Goal: Information Seeking & Learning: Check status

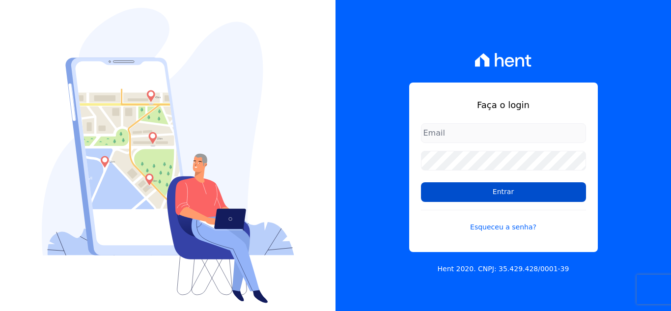
type input "[EMAIL_ADDRESS][DOMAIN_NAME]"
click at [470, 188] on input "Entrar" at bounding box center [503, 192] width 165 height 20
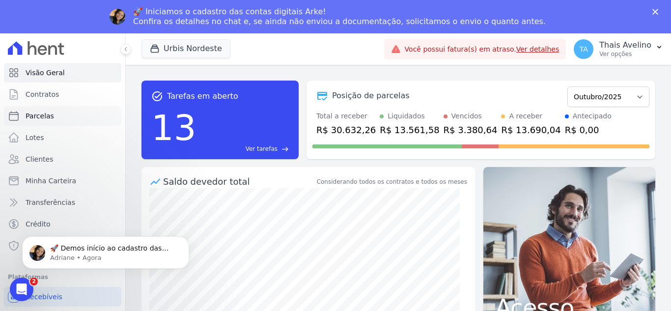
click at [39, 115] on span "Parcelas" at bounding box center [40, 116] width 28 height 10
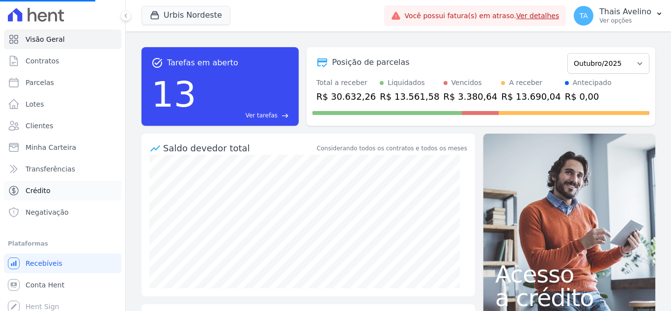
select select
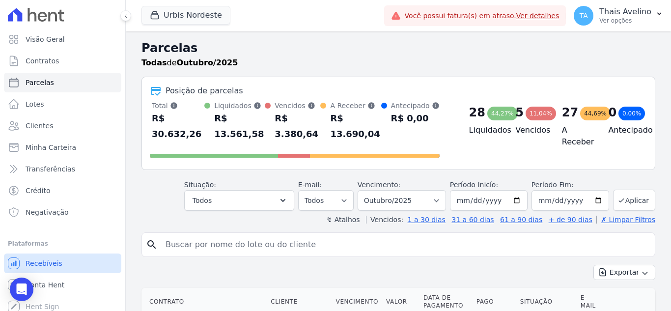
click at [54, 262] on span "Recebíveis" at bounding box center [44, 263] width 37 height 10
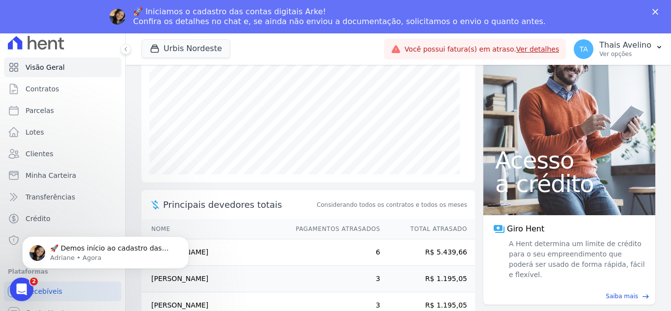
click at [657, 9] on polygon "Fechar" at bounding box center [655, 12] width 6 height 6
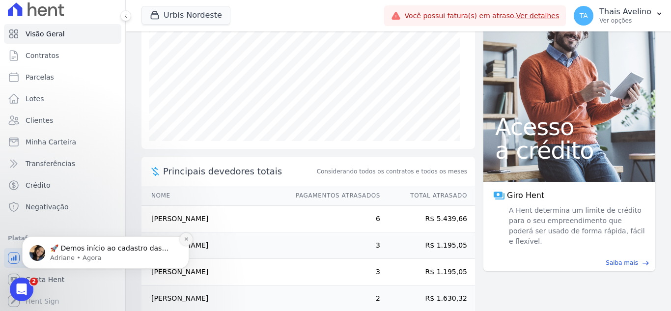
click at [187, 240] on icon "Dismiss notification" at bounding box center [186, 238] width 5 height 5
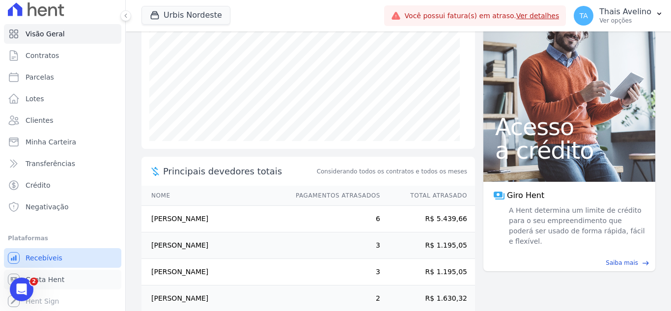
drag, startPoint x: 54, startPoint y: 281, endPoint x: 81, endPoint y: 265, distance: 31.9
click at [54, 281] on span "Conta Hent" at bounding box center [45, 279] width 39 height 10
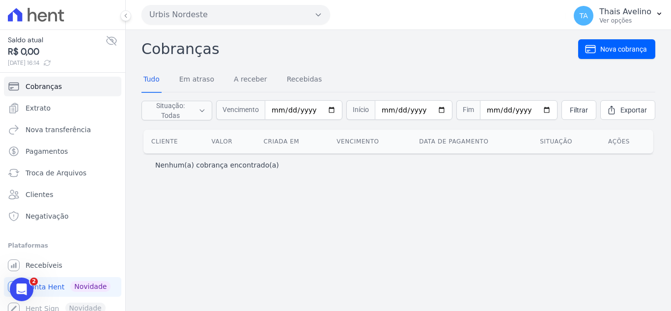
drag, startPoint x: 25, startPoint y: 54, endPoint x: 98, endPoint y: 57, distance: 73.2
click at [98, 57] on div "Saldo atual R$ 0,00 09/10/2025, 16:14" at bounding box center [62, 51] width 109 height 32
click at [52, 109] on link "Extrato" at bounding box center [62, 108] width 117 height 20
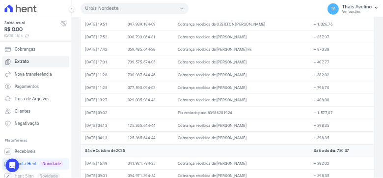
scroll to position [98, 0]
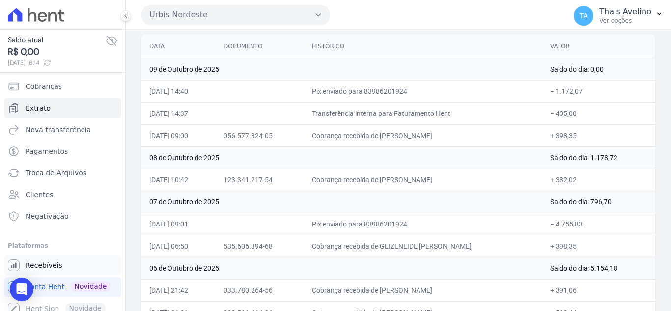
click at [52, 270] on link "Recebíveis" at bounding box center [62, 265] width 117 height 20
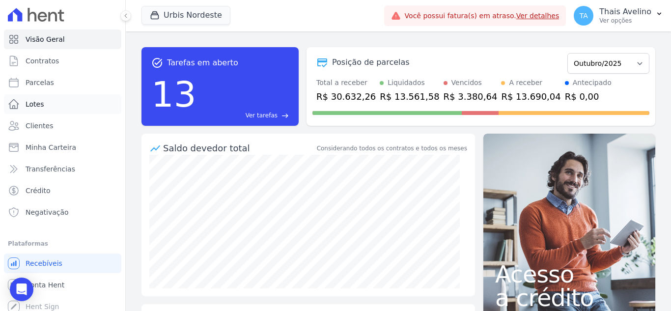
click at [60, 96] on link "Lotes" at bounding box center [62, 104] width 117 height 20
click at [61, 86] on link "Parcelas" at bounding box center [62, 83] width 117 height 20
select select
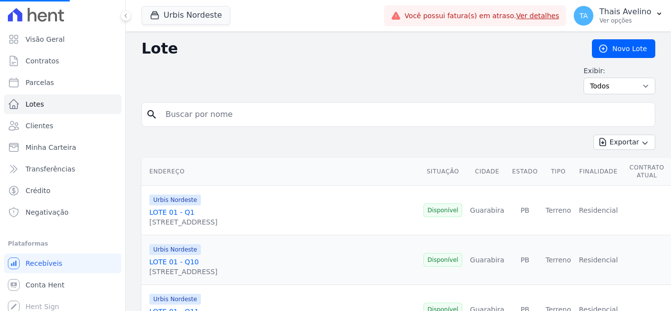
select select
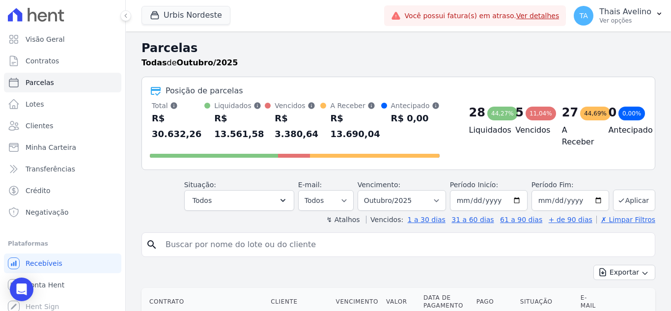
drag, startPoint x: 225, startPoint y: 118, endPoint x: 262, endPoint y: 120, distance: 36.4
click at [262, 120] on div "R$ 13.561,58" at bounding box center [239, 125] width 51 height 31
click at [224, 117] on div "R$ 13.561,58" at bounding box center [239, 125] width 51 height 31
drag, startPoint x: 224, startPoint y: 117, endPoint x: 261, endPoint y: 118, distance: 37.3
click at [261, 118] on div "R$ 13.561,58" at bounding box center [239, 125] width 51 height 31
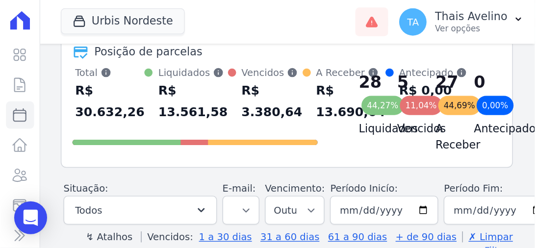
scroll to position [56, 0]
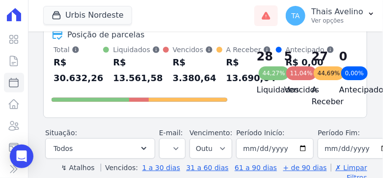
drag, startPoint x: 56, startPoint y: 78, endPoint x: 90, endPoint y: 80, distance: 33.9
click at [90, 80] on div "R$ 30.632,26" at bounding box center [79, 69] width 50 height 31
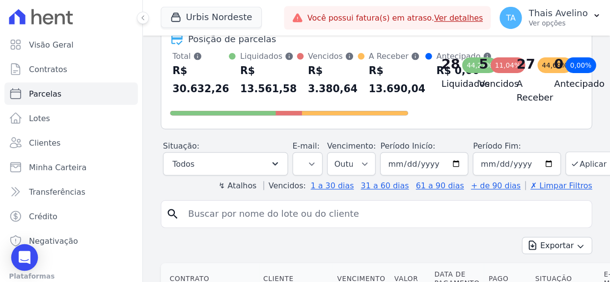
scroll to position [0, 0]
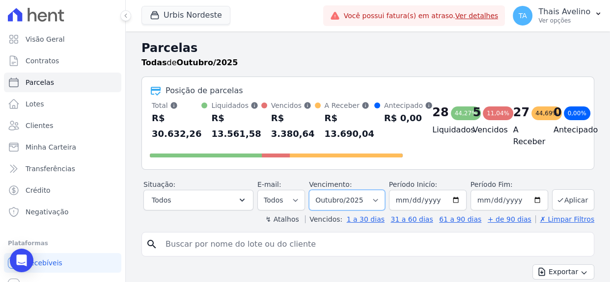
click at [359, 211] on select "Filtrar por período ──────── Todos os meses Agosto/2022 Setembro/2022 Outubro/2…" at bounding box center [347, 200] width 76 height 21
select select "09/2025"
click at [311, 199] on select "Filtrar por período ──────── Todos os meses Agosto/2022 Setembro/2022 Outubro/2…" at bounding box center [347, 200] width 76 height 21
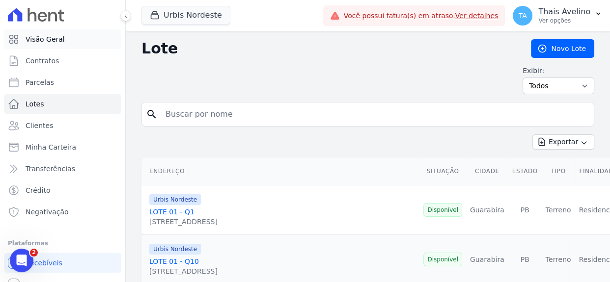
click at [45, 38] on span "Visão Geral" at bounding box center [45, 39] width 39 height 10
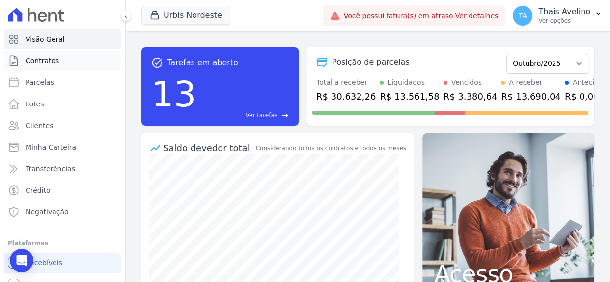
click at [26, 61] on span "Contratos" at bounding box center [42, 61] width 33 height 10
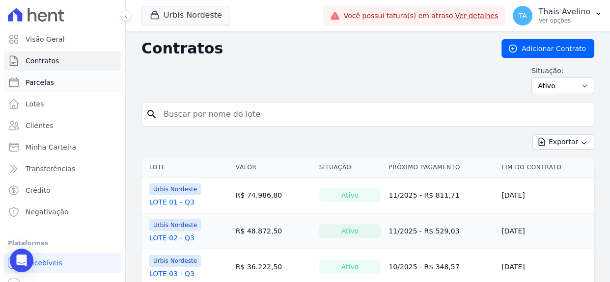
click at [36, 85] on span "Parcelas" at bounding box center [40, 83] width 28 height 10
select select
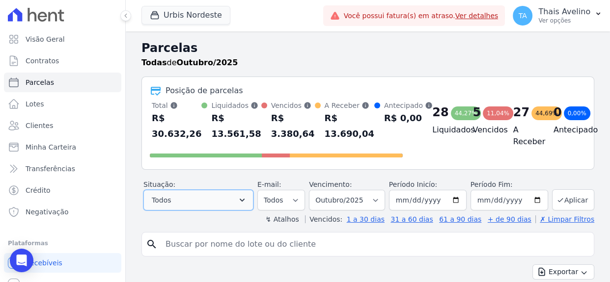
click at [215, 208] on button "Todos" at bounding box center [198, 200] width 110 height 21
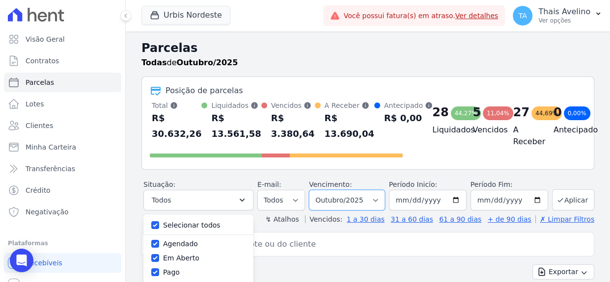
click at [353, 211] on select "Filtrar por período ──────── Todos os meses Agosto/2022 Setembro/2022 Outubro/2…" at bounding box center [347, 200] width 76 height 21
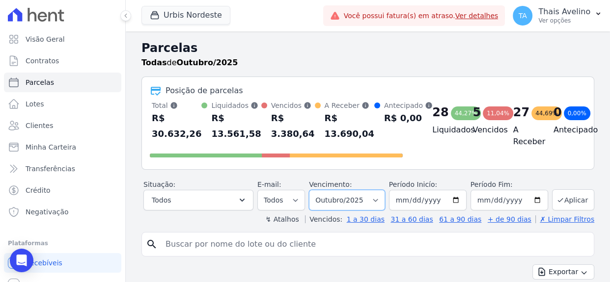
select select "09/2025"
click at [311, 199] on select "Filtrar por período ──────── Todos os meses Agosto/2022 Setembro/2022 Outubro/2…" at bounding box center [347, 200] width 76 height 21
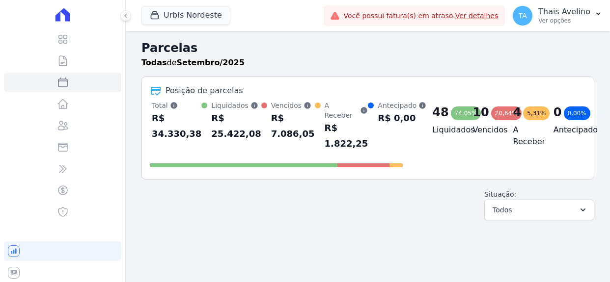
select select
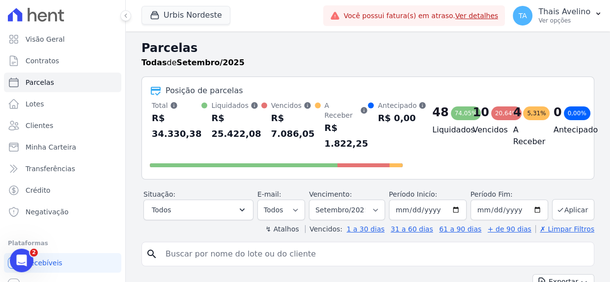
drag, startPoint x: 204, startPoint y: 135, endPoint x: 260, endPoint y: 139, distance: 55.6
click at [260, 139] on div "Total Soma das parcelas pagas, vencidas, em aberto e agendadas. Não considera p…" at bounding box center [276, 126] width 253 height 51
click at [254, 154] on div "Total Soma das parcelas pagas, vencidas, em aberto e agendadas. Não considera p…" at bounding box center [276, 136] width 253 height 71
click at [219, 213] on button "Todos" at bounding box center [198, 210] width 110 height 21
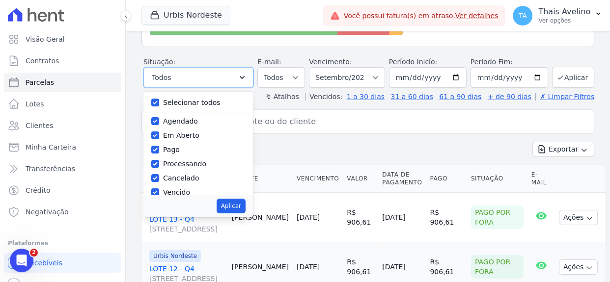
scroll to position [134, 0]
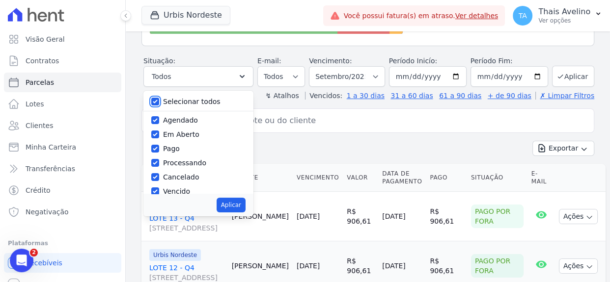
drag, startPoint x: 157, startPoint y: 100, endPoint x: 164, endPoint y: 145, distance: 45.8
click at [157, 101] on input "Selecionar todos" at bounding box center [155, 102] width 8 height 8
checkbox input "false"
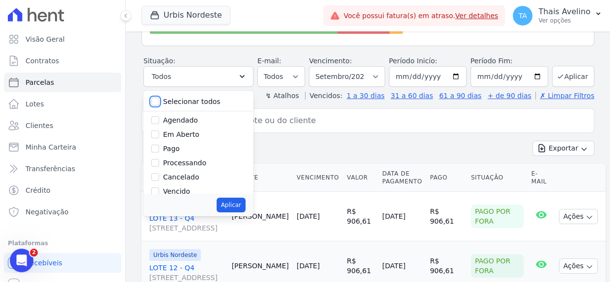
checkbox input "false"
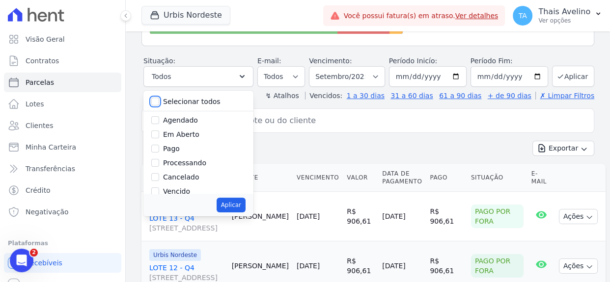
checkbox input "false"
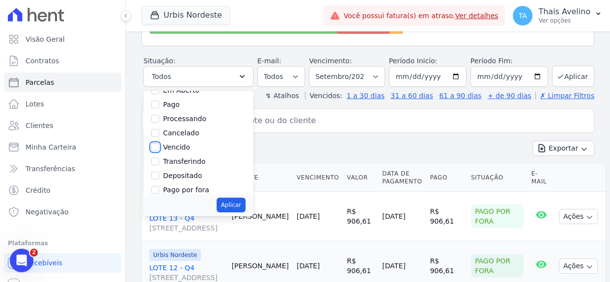
click at [157, 144] on input "Vencido" at bounding box center [155, 147] width 8 height 8
checkbox input "true"
click at [225, 205] on button "Aplicar" at bounding box center [230, 205] width 29 height 15
select select "overdue"
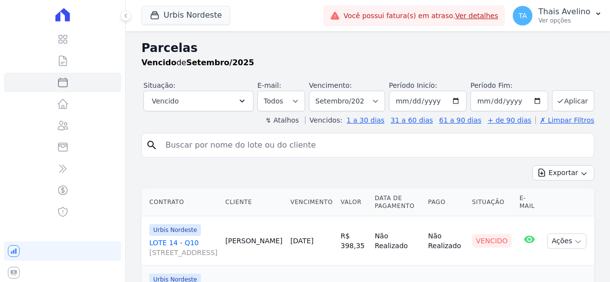
select select
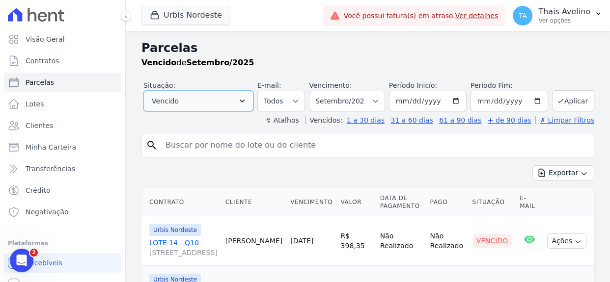
click at [213, 99] on button "Vencido" at bounding box center [198, 101] width 110 height 21
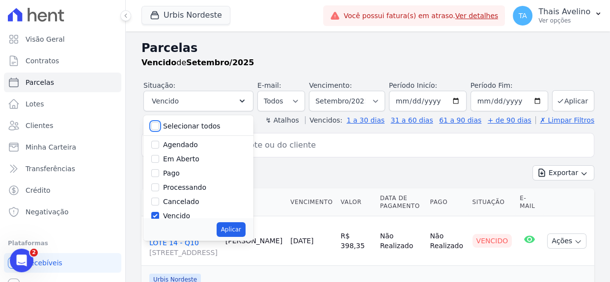
drag, startPoint x: 155, startPoint y: 124, endPoint x: 160, endPoint y: 133, distance: 10.1
click at [154, 124] on input "Selecionar todos" at bounding box center [155, 126] width 8 height 8
checkbox input "true"
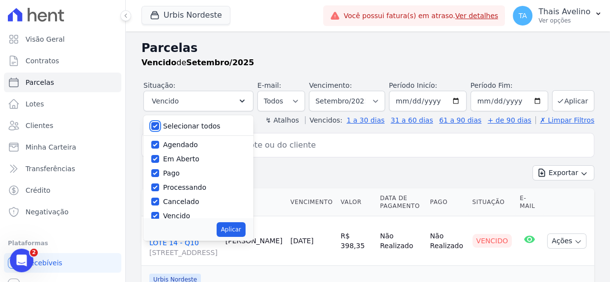
checkbox input "true"
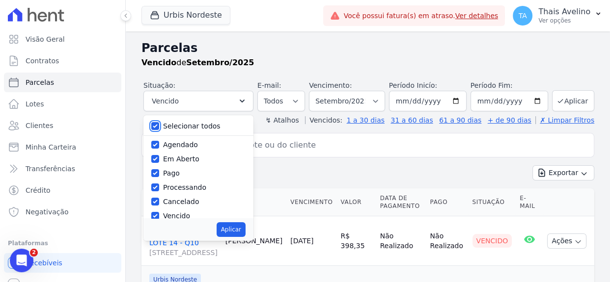
checkbox input "true"
drag, startPoint x: 230, startPoint y: 238, endPoint x: 231, endPoint y: 229, distance: 9.3
click at [231, 238] on div "Aplicar" at bounding box center [198, 229] width 110 height 23
click at [231, 229] on button "Aplicar" at bounding box center [230, 229] width 29 height 15
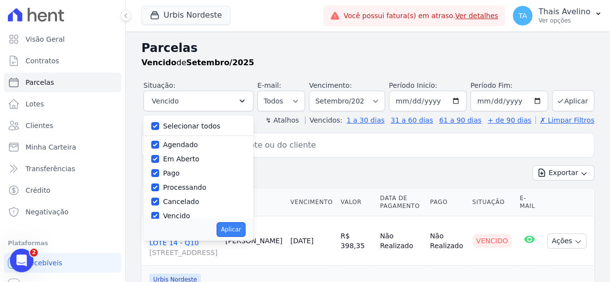
select select "scheduled"
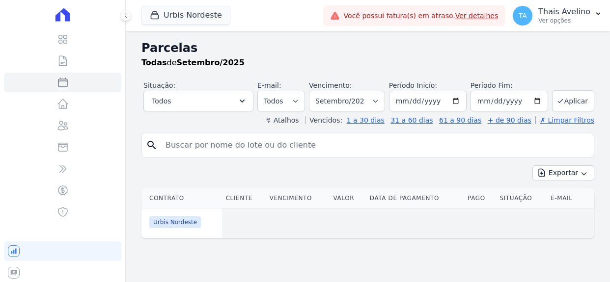
select select
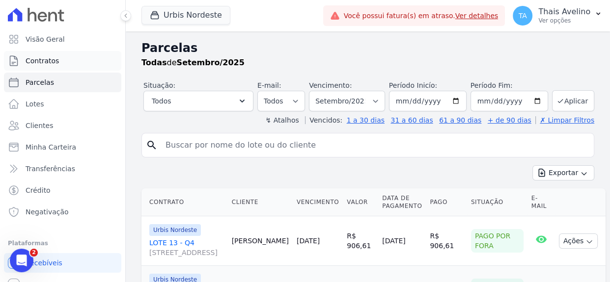
click at [50, 62] on span "Contratos" at bounding box center [42, 61] width 33 height 10
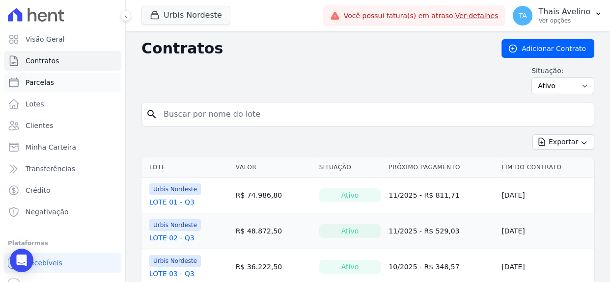
click at [25, 75] on link "Parcelas" at bounding box center [62, 83] width 117 height 20
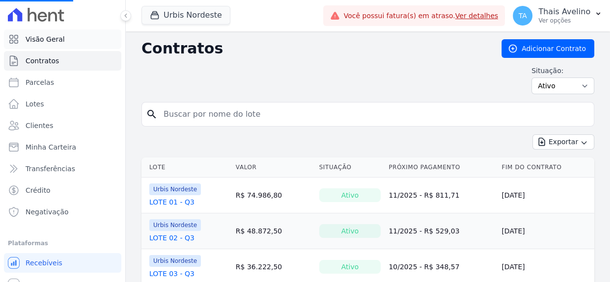
select select
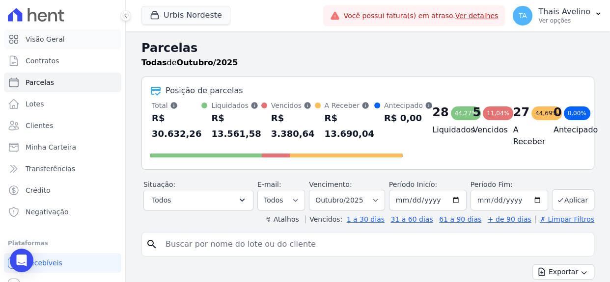
click at [53, 40] on span "Visão Geral" at bounding box center [45, 39] width 39 height 10
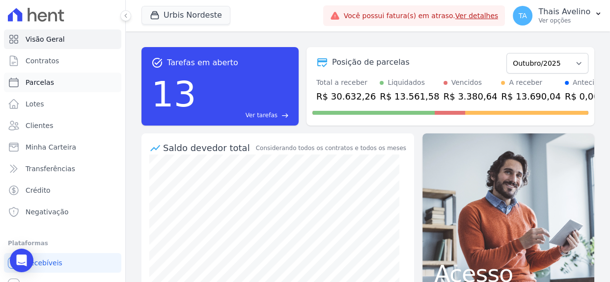
click at [49, 82] on span "Parcelas" at bounding box center [40, 83] width 28 height 10
select select
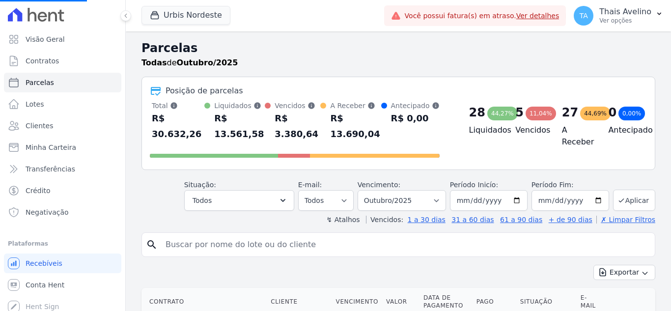
select select
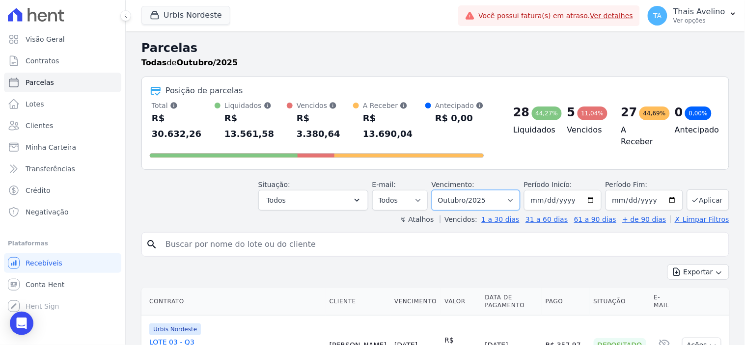
click at [468, 190] on select "[GEOGRAPHIC_DATA] por período ──────── Todos os meses Agosto/2022 Setembro/2022…" at bounding box center [475, 200] width 88 height 21
select select "09/2025"
click at [438, 190] on select "[GEOGRAPHIC_DATA] por período ──────── Todos os meses Agosto/2022 Setembro/2022…" at bounding box center [475, 200] width 88 height 21
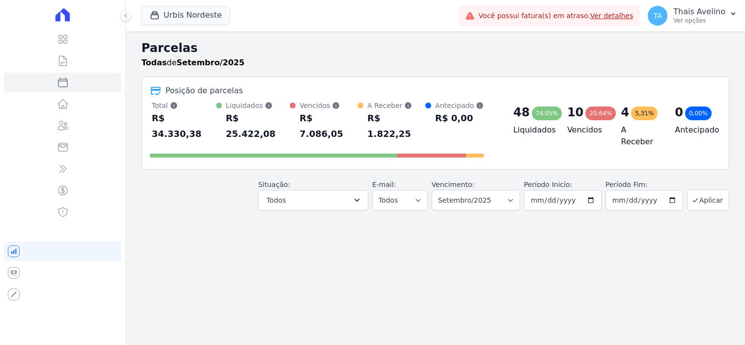
select select
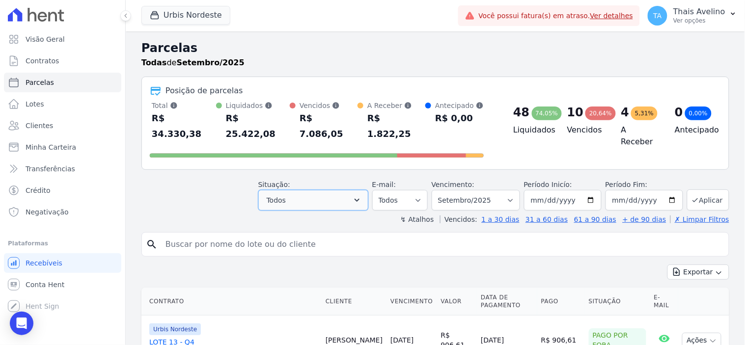
click at [303, 193] on button "Todos" at bounding box center [313, 200] width 110 height 21
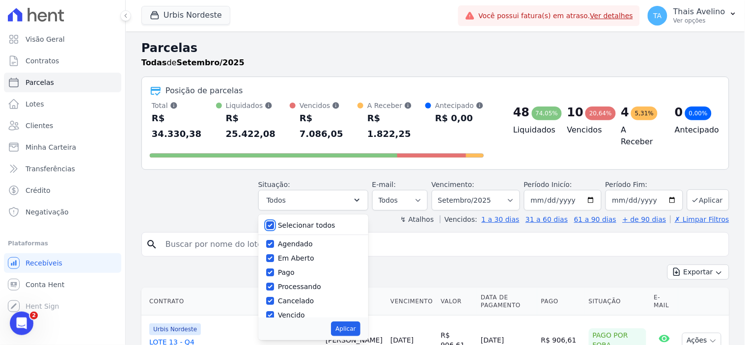
click at [274, 221] on input "Selecionar todos" at bounding box center [270, 225] width 8 height 8
checkbox input "false"
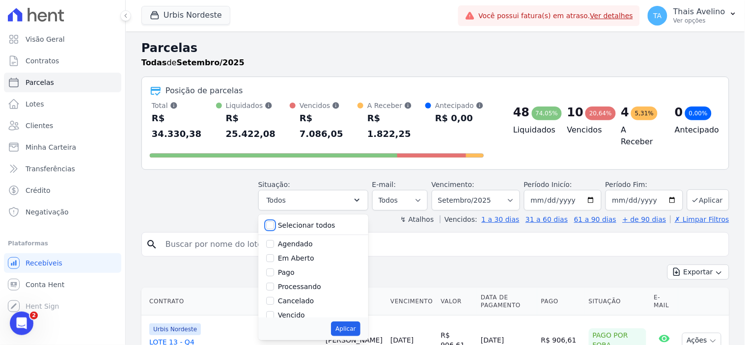
checkbox input "false"
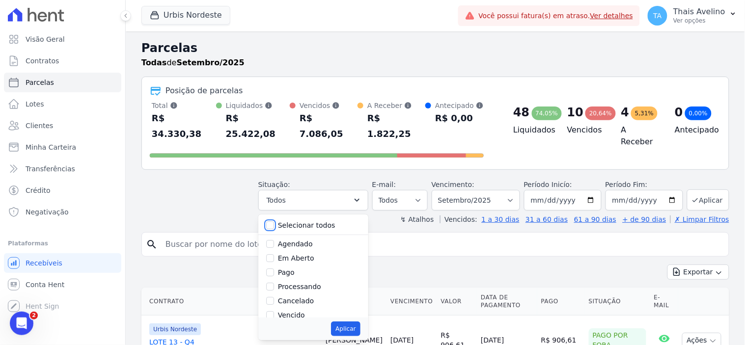
checkbox input "false"
click at [274, 268] on input "Pago" at bounding box center [270, 272] width 8 height 8
checkbox input "true"
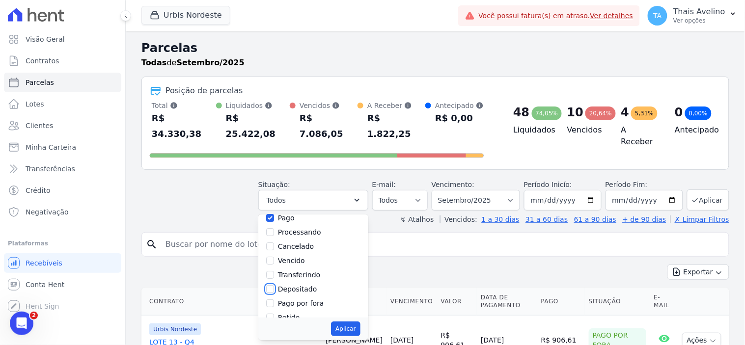
click at [274, 285] on input "Depositado" at bounding box center [270, 289] width 8 height 8
checkbox input "true"
drag, startPoint x: 278, startPoint y: 287, endPoint x: 313, endPoint y: 294, distance: 36.0
click at [274, 299] on input "Pago por fora" at bounding box center [270, 303] width 8 height 8
checkbox input "true"
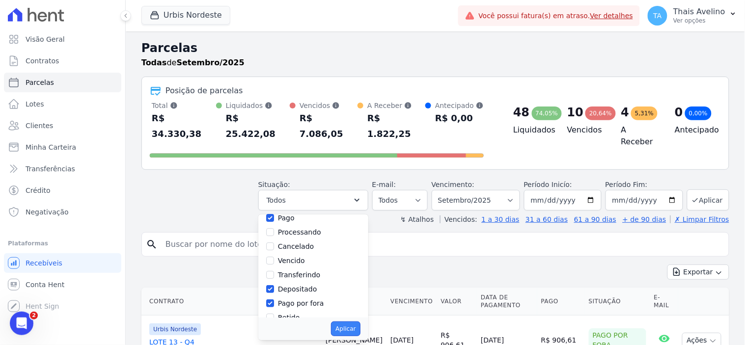
click at [351, 322] on button "Aplicar" at bounding box center [345, 329] width 29 height 15
select select "paid"
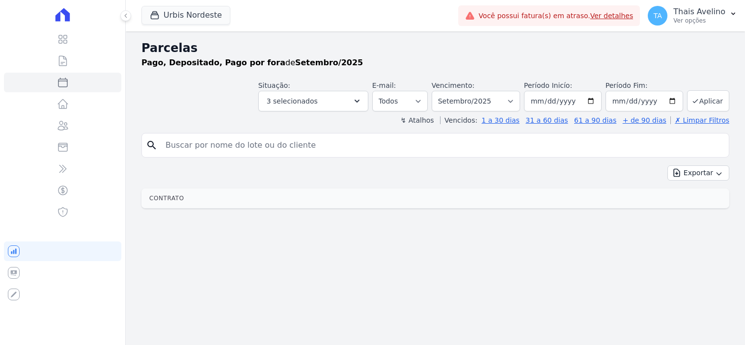
select select
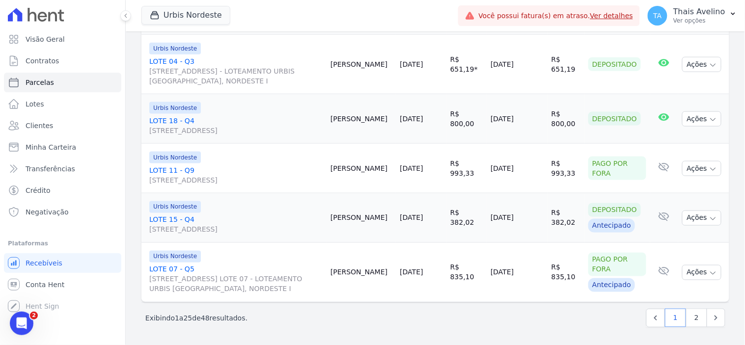
scroll to position [1400, 0]
click at [686, 321] on link "2" at bounding box center [696, 318] width 21 height 19
select select
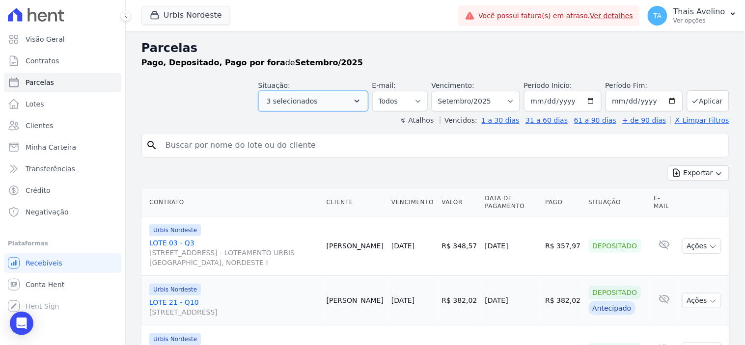
click at [304, 100] on span "3 selecionados" at bounding box center [292, 101] width 51 height 12
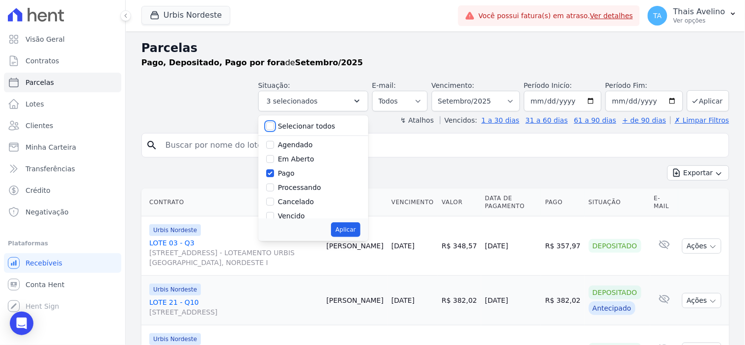
click at [274, 123] on input "Selecionar todos" at bounding box center [270, 126] width 8 height 8
checkbox input "true"
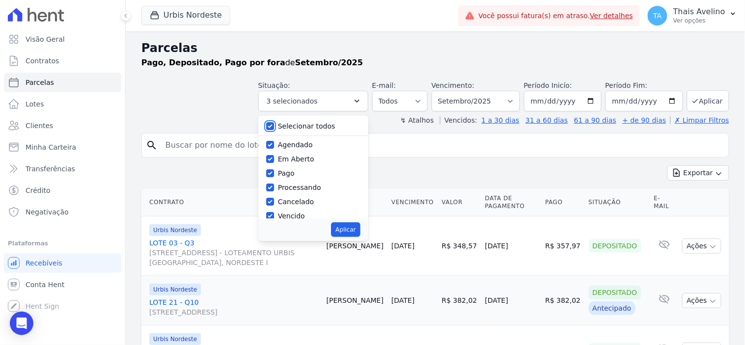
checkbox input "true"
click at [357, 231] on button "Aplicar" at bounding box center [345, 229] width 29 height 15
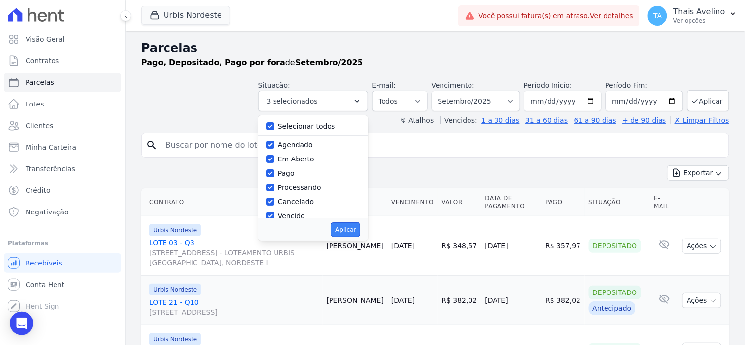
select select "scheduled"
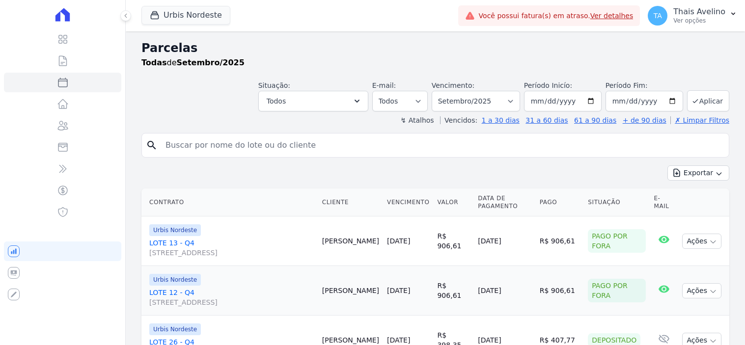
select select
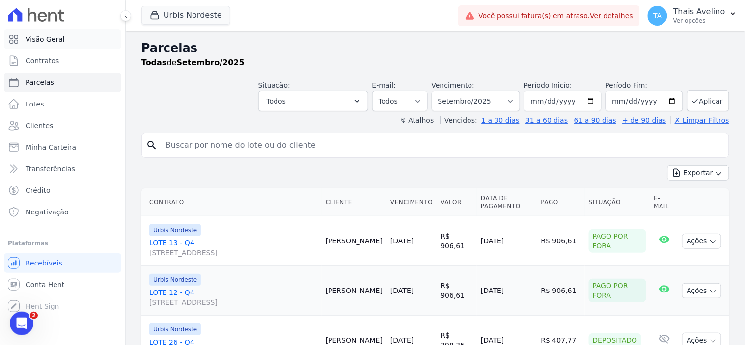
click at [48, 40] on span "Visão Geral" at bounding box center [45, 39] width 39 height 10
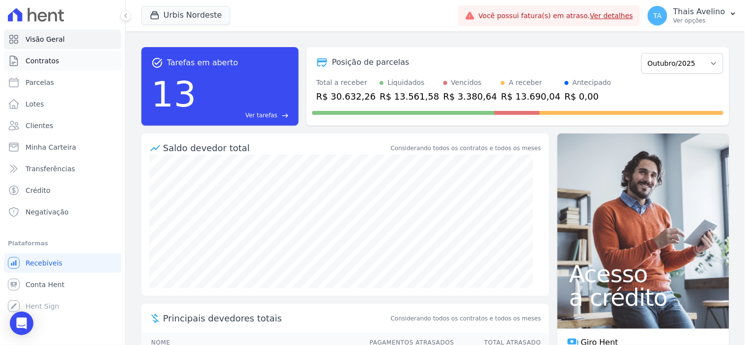
click at [44, 64] on span "Contratos" at bounding box center [42, 61] width 33 height 10
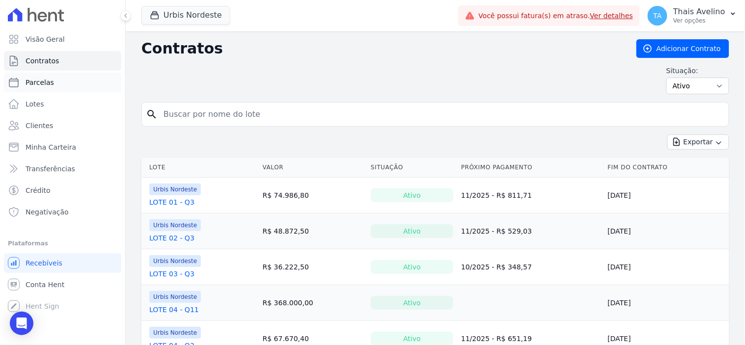
click at [38, 78] on span "Parcelas" at bounding box center [40, 83] width 28 height 10
select select
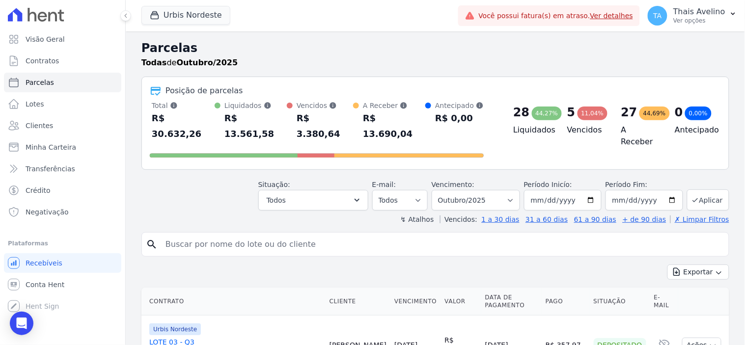
drag, startPoint x: 508, startPoint y: 116, endPoint x: 549, endPoint y: 114, distance: 41.3
click at [549, 114] on div "28 44,27% Liquidados" at bounding box center [532, 119] width 54 height 37
click at [551, 95] on div "Posição de parcelas" at bounding box center [435, 91] width 571 height 12
click at [456, 190] on select "[GEOGRAPHIC_DATA] por período ──────── Todos os meses Agosto/2022 Setembro/2022…" at bounding box center [475, 200] width 88 height 21
select select "09/2025"
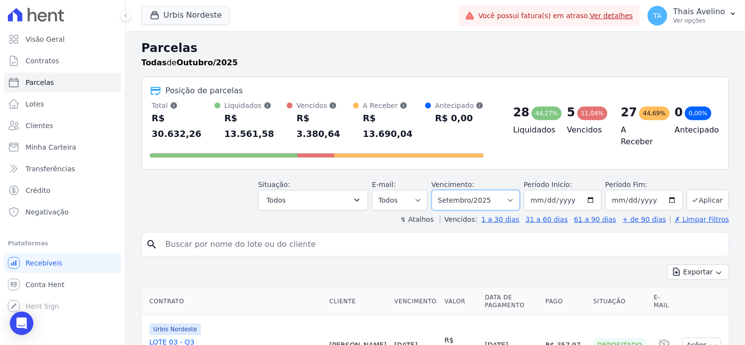
click at [438, 190] on select "[GEOGRAPHIC_DATA] por período ──────── Todos os meses Agosto/2022 Setembro/2022…" at bounding box center [475, 200] width 88 height 21
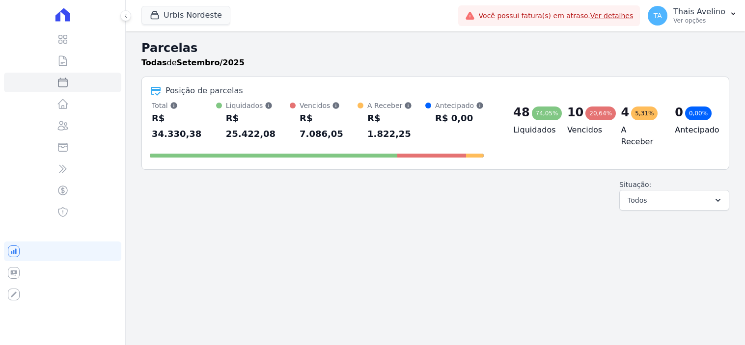
select select
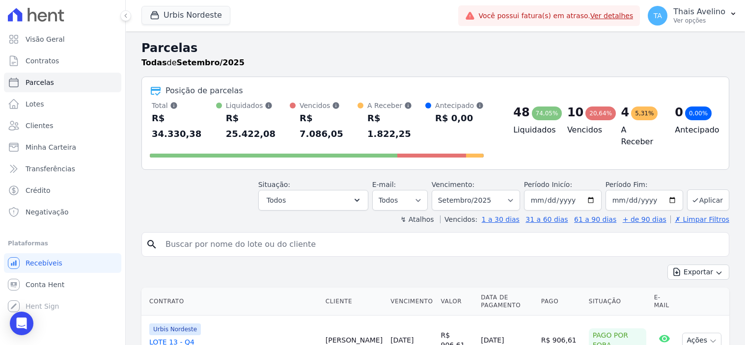
select select
drag, startPoint x: 167, startPoint y: 118, endPoint x: 226, endPoint y: 125, distance: 58.8
click at [226, 125] on div "Total Soma das parcelas pagas, vencidas, em aberto e agendadas. Não considera p…" at bounding box center [317, 121] width 334 height 41
drag, startPoint x: 235, startPoint y: 123, endPoint x: 268, endPoint y: 122, distance: 33.4
click at [268, 122] on div "R$ 25.422,08" at bounding box center [258, 125] width 64 height 31
